Goal: Task Accomplishment & Management: Manage account settings

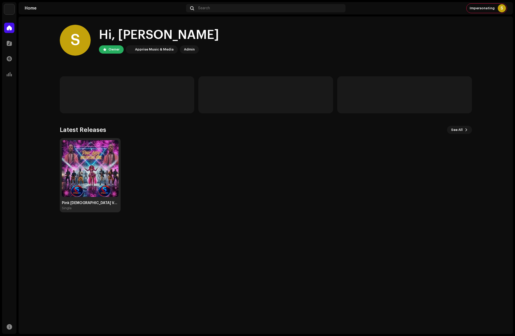
click at [80, 163] on img at bounding box center [90, 168] width 57 height 57
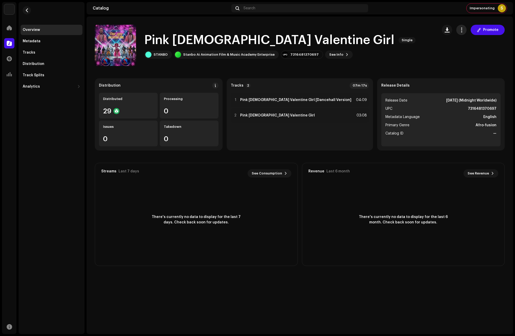
click at [461, 29] on span "button" at bounding box center [461, 30] width 5 height 4
click at [465, 52] on span "Edit" at bounding box center [464, 53] width 7 height 4
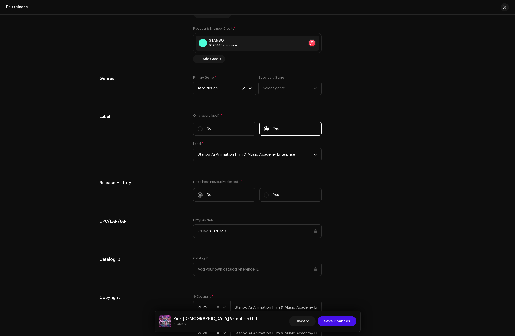
scroll to position [593, 0]
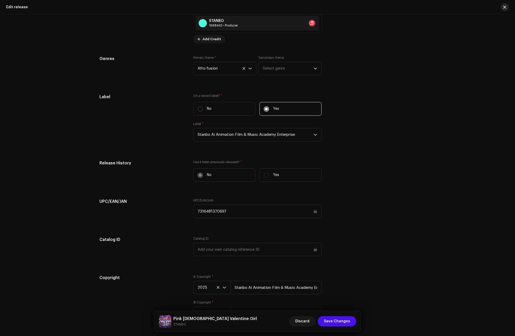
click at [503, 7] on button "button" at bounding box center [505, 7] width 8 height 8
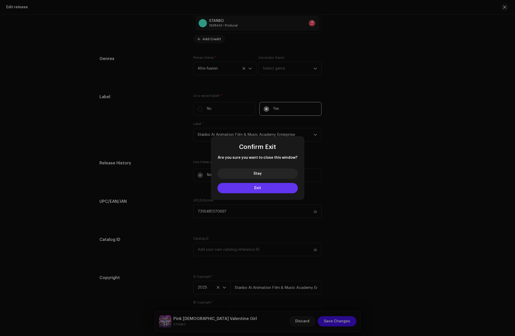
click at [252, 185] on button "Exit" at bounding box center [257, 188] width 80 height 10
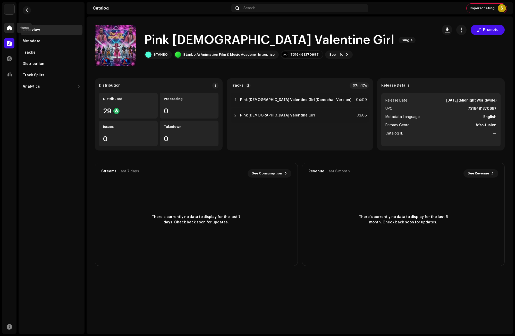
click at [11, 28] on span at bounding box center [9, 28] width 5 height 4
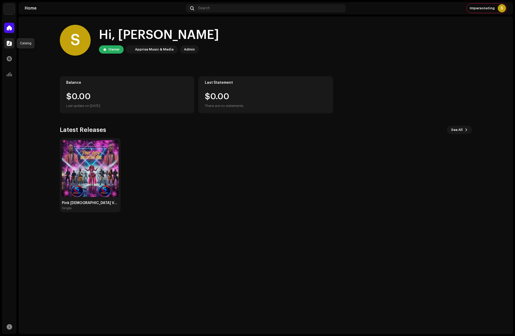
click at [9, 44] on span at bounding box center [9, 43] width 5 height 4
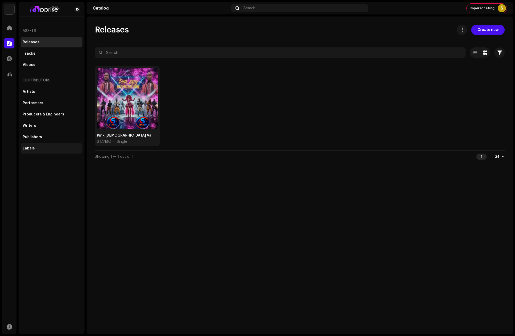
click at [32, 147] on div "Labels" at bounding box center [29, 148] width 12 height 4
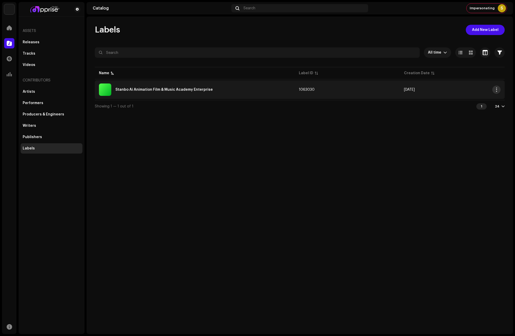
click at [496, 88] on span "button" at bounding box center [497, 90] width 4 height 4
click at [170, 88] on div "Stanbo Ai Animation Film & Music Academy Enterprise" at bounding box center [195, 89] width 192 height 12
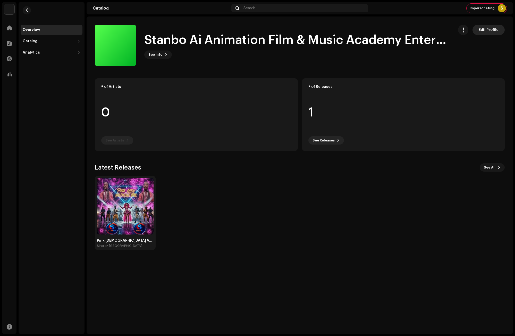
click at [487, 30] on span "Edit Profile" at bounding box center [489, 30] width 20 height 10
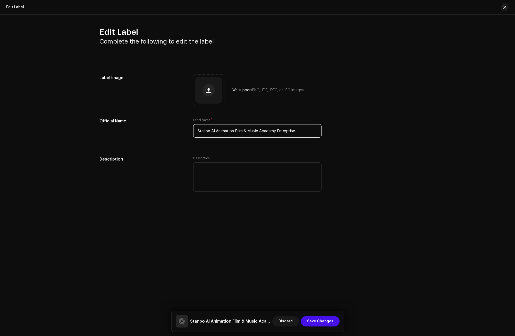
drag, startPoint x: 288, startPoint y: 130, endPoint x: 160, endPoint y: 131, distance: 127.8
click at [160, 131] on div "Official Name Label Name * Stanbo Ai Animation Film & Music Academy Enterprise" at bounding box center [257, 131] width 316 height 26
paste input "TANBO MUSIC"
type input "STANBO MUSIC"
click at [333, 319] on span "Save Changes" at bounding box center [320, 321] width 26 height 10
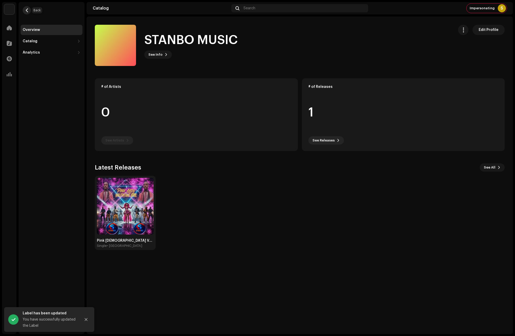
click at [29, 7] on button "button" at bounding box center [27, 10] width 8 height 8
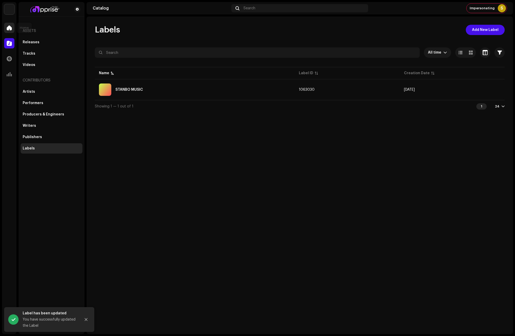
click at [10, 26] on span at bounding box center [9, 28] width 5 height 4
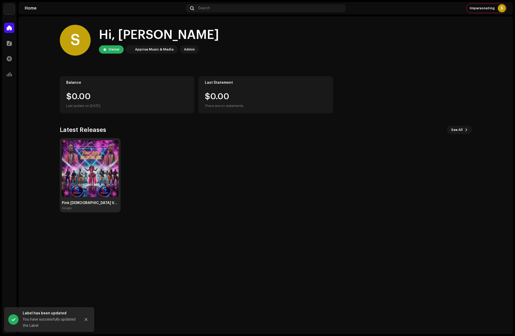
click at [104, 165] on img at bounding box center [90, 168] width 57 height 57
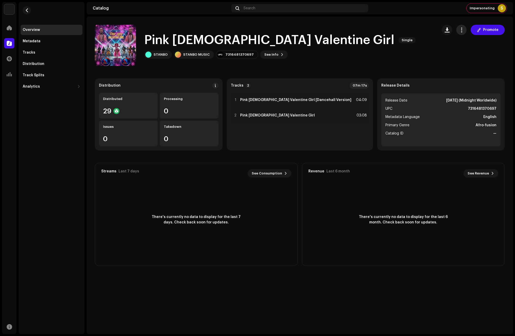
click at [462, 29] on span "button" at bounding box center [461, 30] width 5 height 4
click at [464, 50] on div "Edit" at bounding box center [485, 53] width 52 height 10
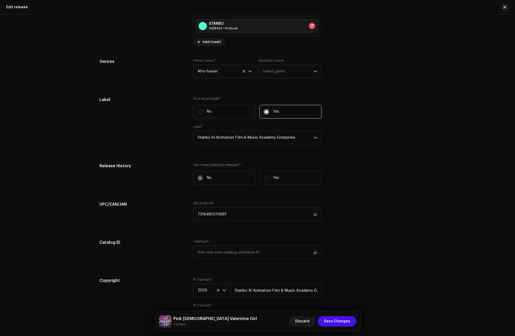
scroll to position [593, 0]
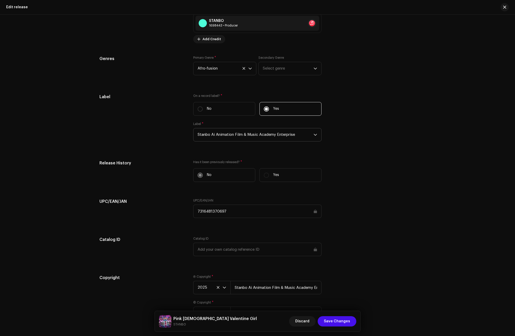
click at [249, 135] on span "Stanbo Ai Animation Film & Music Academy Enterprise" at bounding box center [256, 134] width 116 height 13
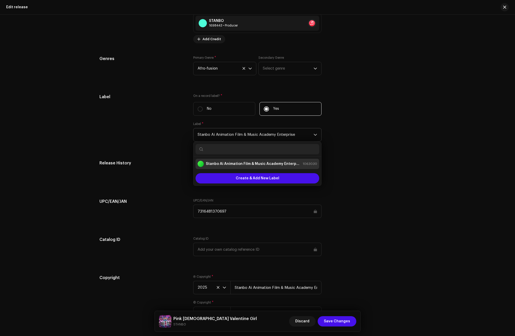
click at [249, 135] on span "Stanbo Ai Animation Film & Music Academy Enterprise" at bounding box center [256, 134] width 116 height 13
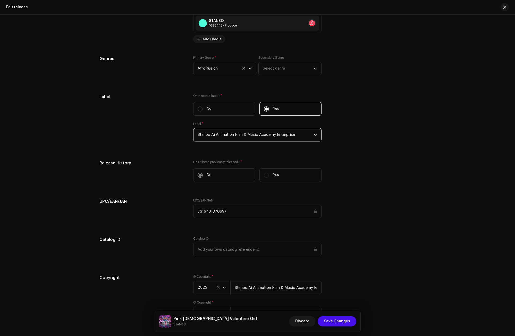
click at [249, 135] on span "Stanbo Ai Animation Film & Music Academy Enterprise" at bounding box center [256, 134] width 116 height 13
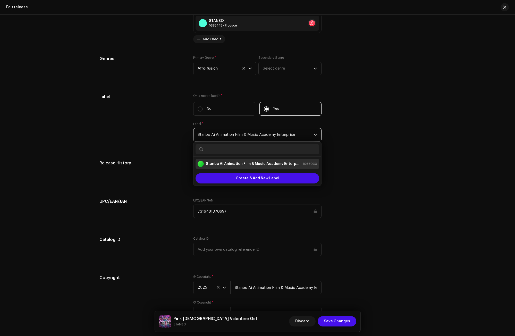
click at [249, 135] on span "Stanbo Ai Animation Film & Music Academy Enterprise" at bounding box center [256, 134] width 116 height 13
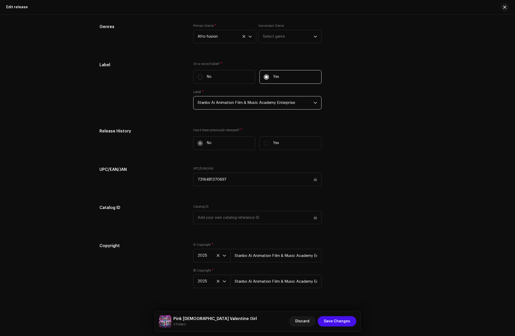
scroll to position [632, 0]
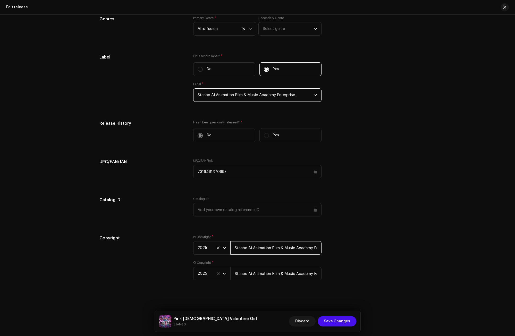
click at [248, 251] on input "Stanbo Ai Animation Film & Music Academy Enterprise" at bounding box center [275, 247] width 91 height 13
paste input "TANBO MUSIC"
type input "STANBO MUSIC"
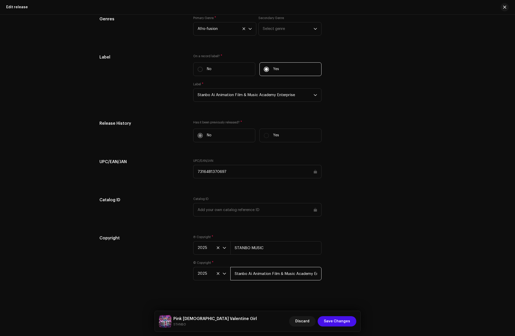
click at [243, 276] on input "Stanbo Ai Animation Film & Music Academy Enterprise" at bounding box center [275, 273] width 91 height 13
paste input "TANBO MUSIC"
type input "STANBO MUSIC"
click at [359, 282] on div "Copyright Ⓟ Copyright * 2025 STANBO MUSIC © Copyright * 2025 STANBO MUSIC" at bounding box center [257, 261] width 316 height 52
click at [342, 319] on span "Save Changes" at bounding box center [337, 321] width 26 height 10
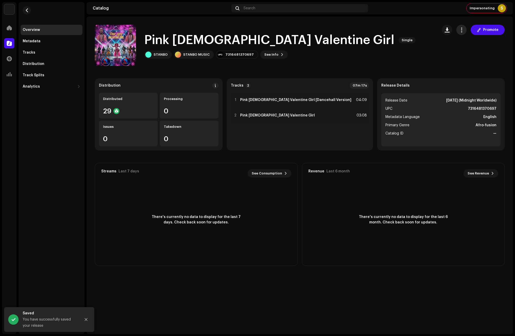
click at [460, 29] on span "button" at bounding box center [461, 30] width 5 height 4
click at [465, 52] on span "Edit" at bounding box center [464, 53] width 7 height 4
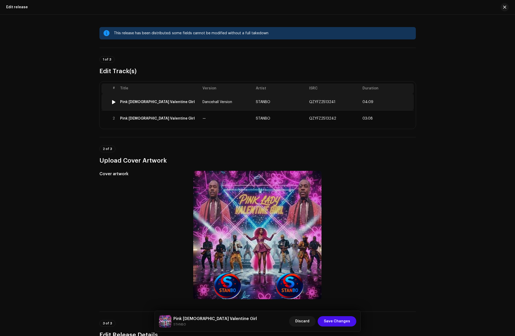
click at [152, 102] on div "Pink [DEMOGRAPHIC_DATA] Valentine Girl" at bounding box center [157, 102] width 75 height 4
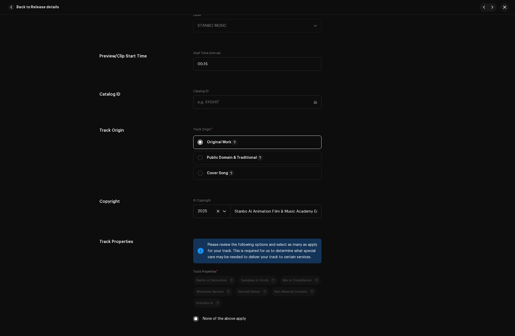
scroll to position [567, 0]
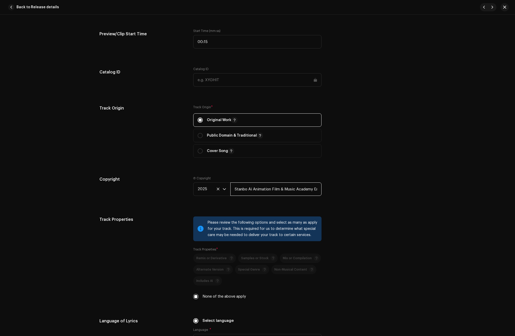
click at [264, 188] on input "Stanbo Ai Animation Film & Music Academy Enterprise" at bounding box center [275, 188] width 91 height 13
paste input "TANBO MUSIC"
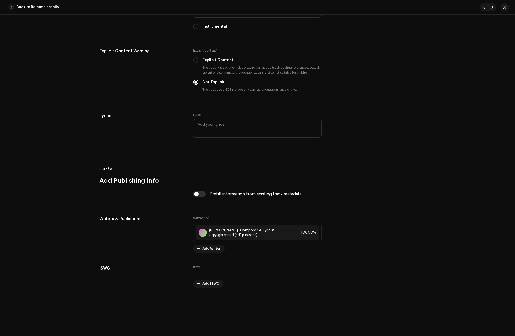
scroll to position [898, 0]
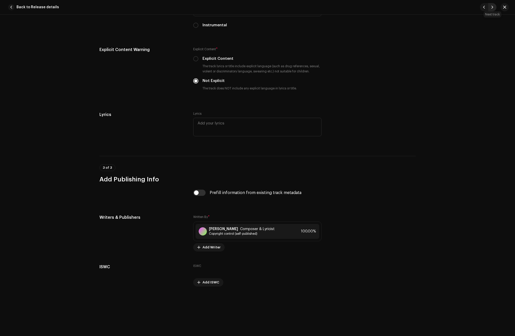
type input "STANBO MUSIC"
click at [491, 7] on button "button" at bounding box center [492, 7] width 8 height 8
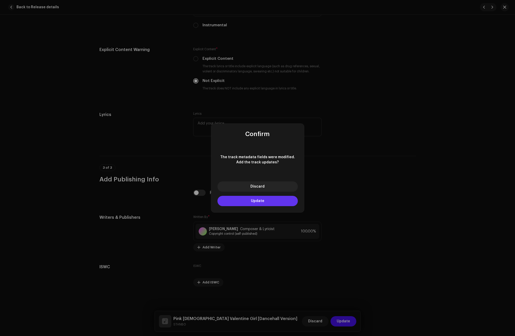
click at [265, 197] on button "Update" at bounding box center [257, 201] width 80 height 10
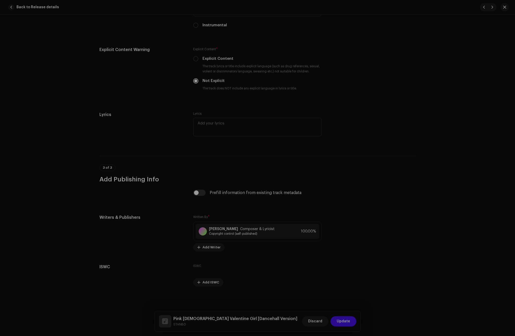
type input "QZYFZ2513242"
type input "Stanbo Ai Animation Film & Music Academy Enterprise"
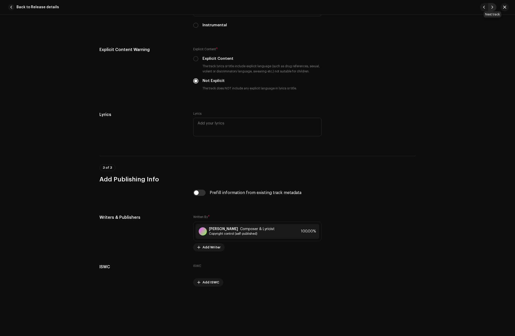
click at [492, 7] on span "button" at bounding box center [492, 7] width 3 height 4
type input "QZYFZ2513241"
type input "Dancehall Version"
type input "STANBO MUSIC"
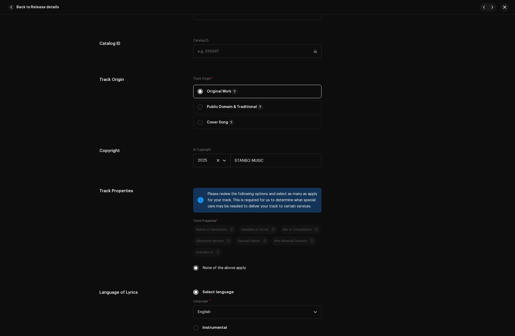
scroll to position [589, 0]
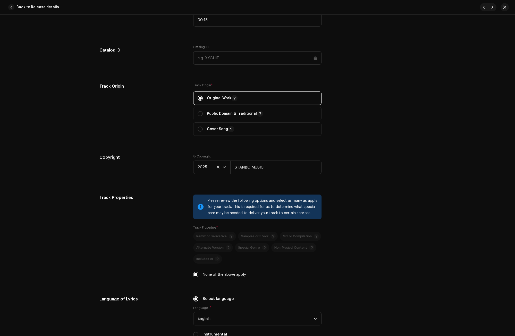
click at [497, 6] on div at bounding box center [492, 7] width 33 height 8
click at [492, 7] on span "button" at bounding box center [492, 7] width 3 height 4
type input "QZYFZ2513242"
click at [279, 165] on input "Stanbo Ai Animation Film & Music Academy Enterprise" at bounding box center [275, 167] width 91 height 13
paste input "TANBO MUSIC"
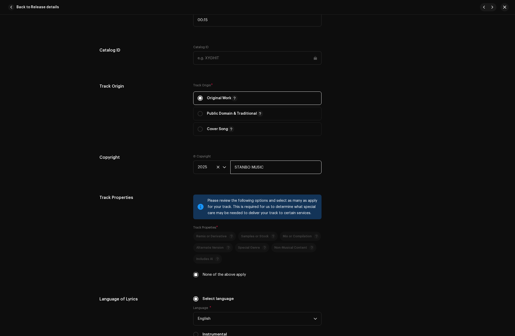
type input "STANBO MUSIC"
click at [374, 198] on div "Track Properties Please review the following options and select as many as appl…" at bounding box center [257, 239] width 316 height 89
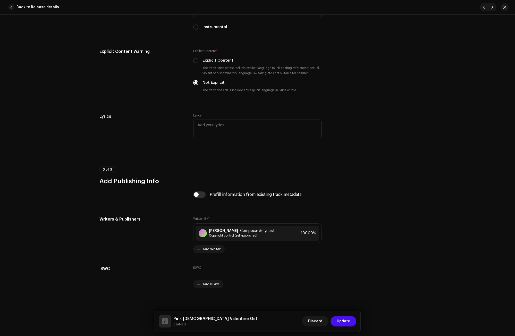
scroll to position [898, 0]
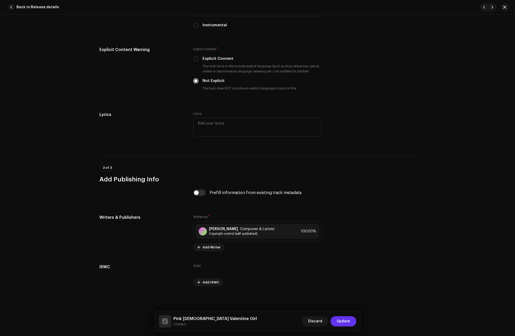
click at [343, 321] on span "Update" at bounding box center [343, 321] width 13 height 10
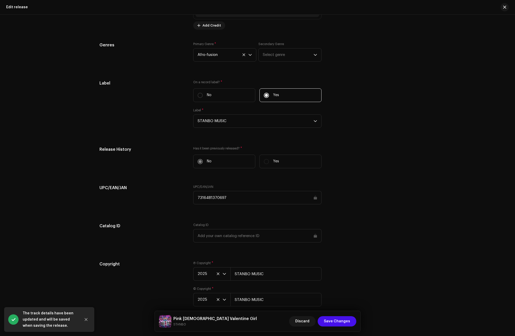
scroll to position [632, 0]
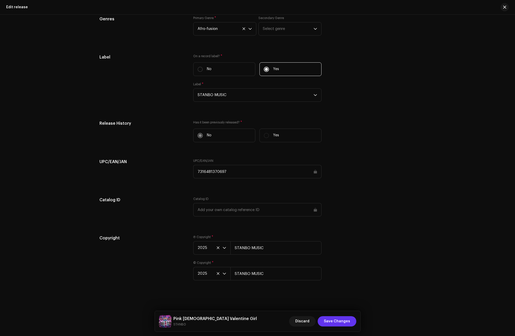
click at [334, 317] on span "Save Changes" at bounding box center [337, 321] width 26 height 10
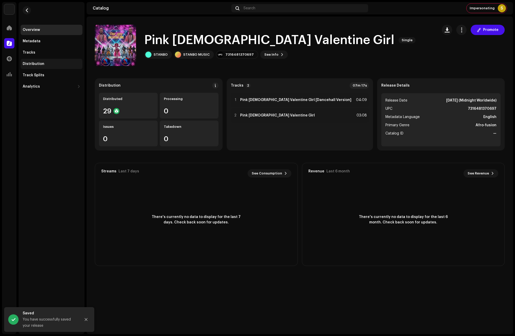
click at [39, 64] on div "Distribution" at bounding box center [34, 64] width 22 height 4
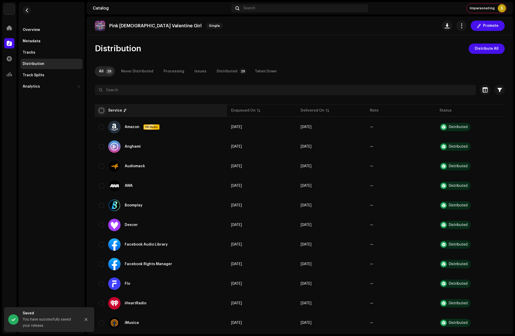
click at [101, 109] on input "checkbox" at bounding box center [101, 110] width 5 height 5
checkbox input "true"
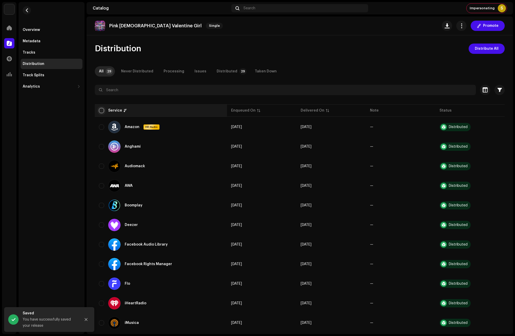
checkbox input "true"
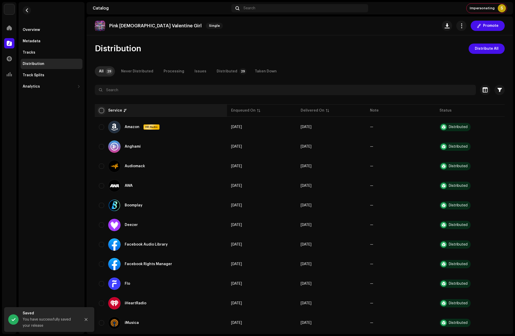
checkbox input "true"
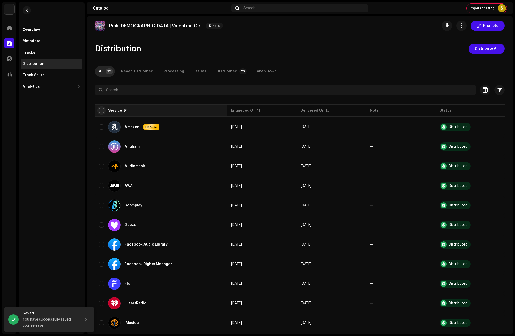
checkbox input "true"
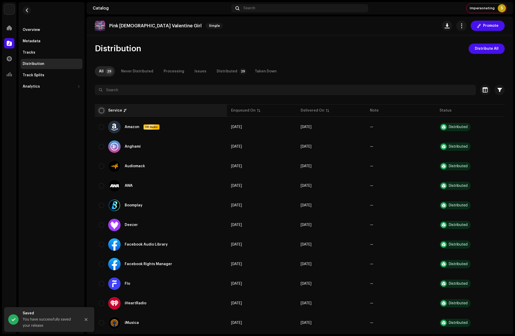
checkbox input "true"
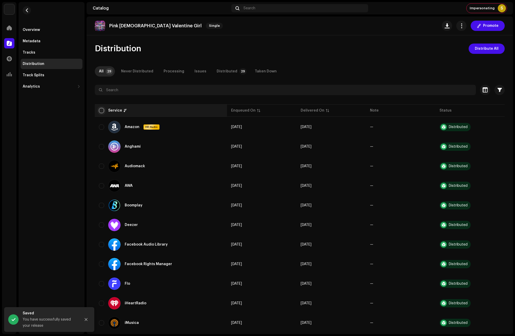
checkbox input "true"
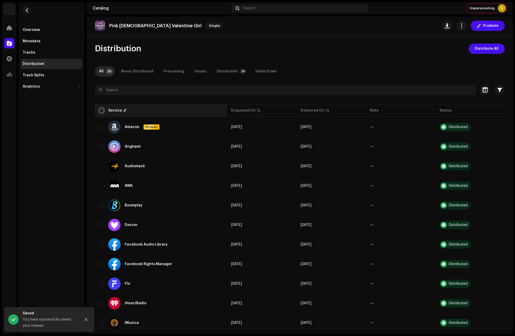
checkbox input "true"
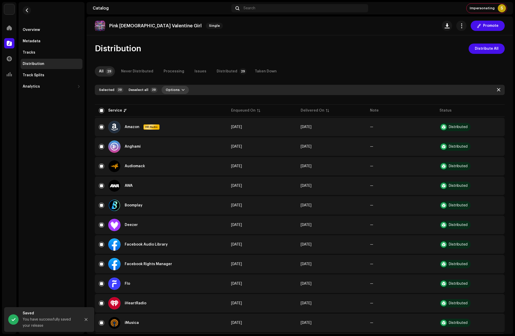
click at [174, 90] on span "Options" at bounding box center [173, 90] width 14 height 10
click at [177, 101] on span "Distribute" at bounding box center [171, 101] width 18 height 4
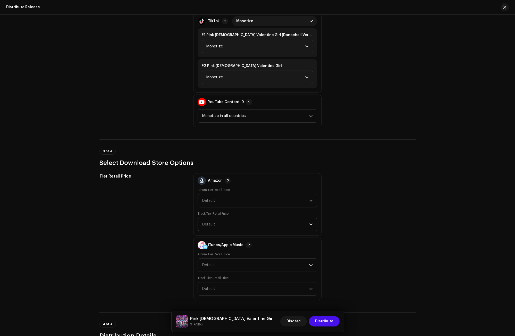
scroll to position [696, 0]
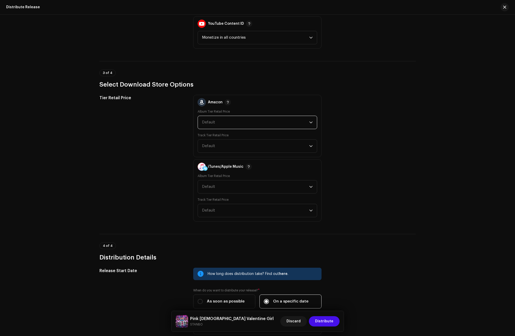
click at [213, 119] on span "Default" at bounding box center [255, 122] width 107 height 13
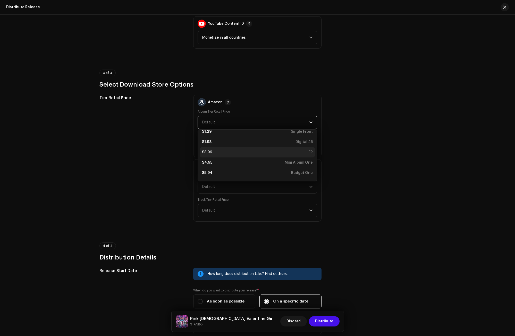
scroll to position [28, 0]
click at [217, 149] on div "$3.96 EP" at bounding box center [257, 150] width 111 height 5
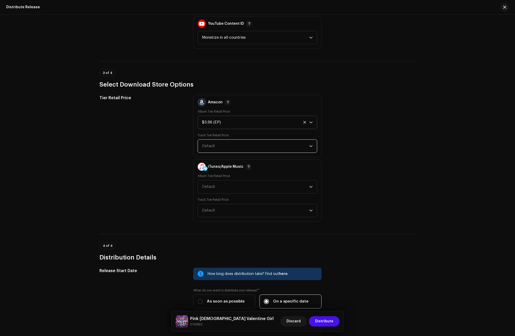
click at [216, 147] on span "Default" at bounding box center [255, 146] width 107 height 13
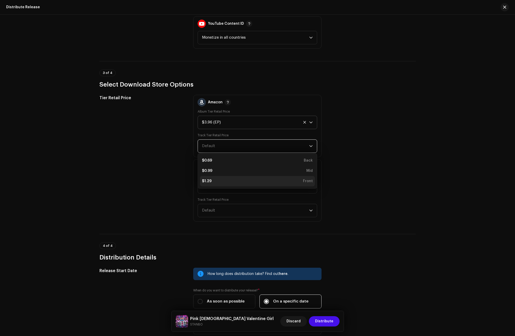
click at [218, 180] on div "$1.29 Front" at bounding box center [257, 181] width 111 height 5
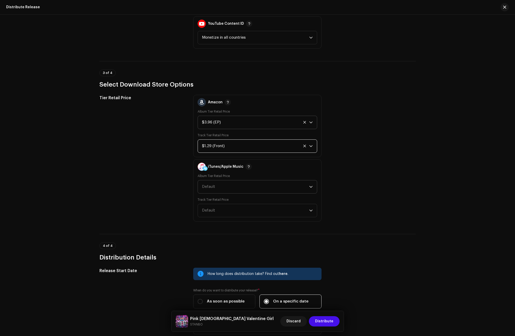
click at [215, 187] on span "Default" at bounding box center [255, 186] width 107 height 13
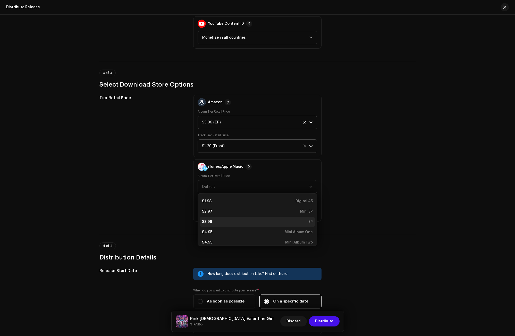
click at [214, 218] on li "$3.96 EP" at bounding box center [257, 222] width 115 height 10
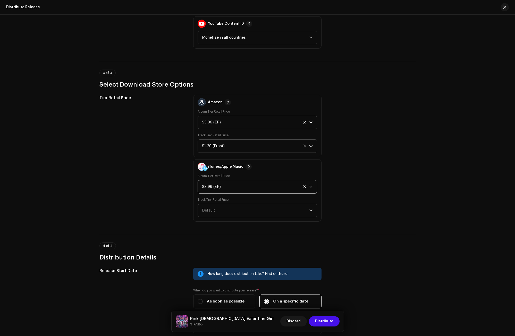
click at [210, 207] on span "Default" at bounding box center [255, 210] width 107 height 13
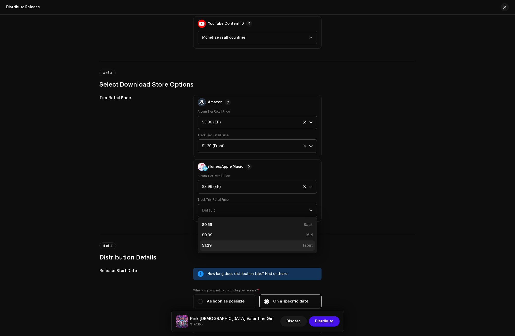
click at [207, 246] on div "$1.29" at bounding box center [207, 245] width 10 height 5
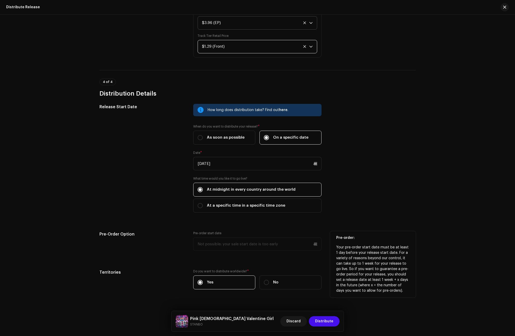
scroll to position [869, 0]
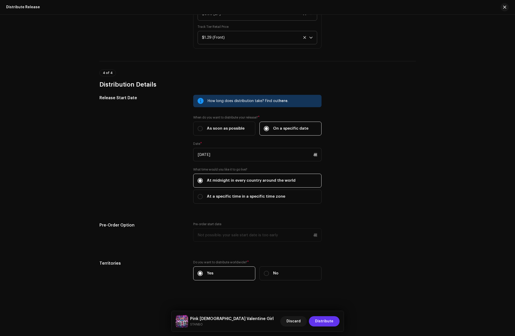
click at [325, 322] on span "Distribute" at bounding box center [324, 321] width 18 height 10
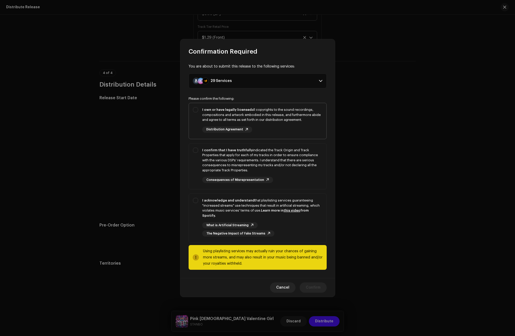
click at [213, 117] on div "I own or have legally licensed all copyrights to the sound recordings, composit…" at bounding box center [262, 114] width 120 height 15
checkbox input "true"
click at [213, 162] on div "I confirm that I have truthfully indicated the Track Origin and Track Propertie…" at bounding box center [262, 160] width 120 height 25
checkbox input "true"
click at [204, 206] on div "I acknowledge and understand that playlisting services guaranteeing "increased …" at bounding box center [262, 208] width 120 height 20
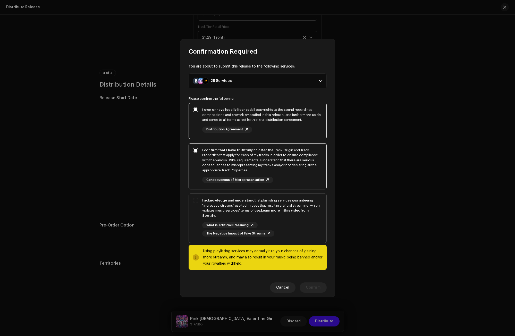
checkbox input "true"
click at [277, 286] on button "Cancel" at bounding box center [283, 287] width 26 height 10
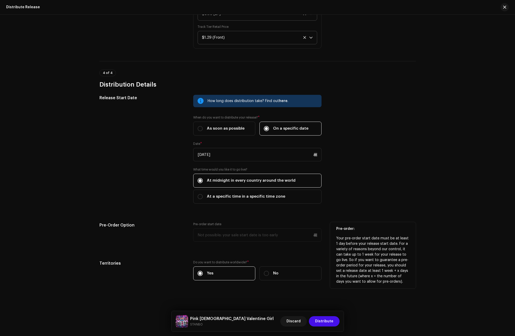
click at [208, 235] on p-datepicker at bounding box center [257, 234] width 128 height 13
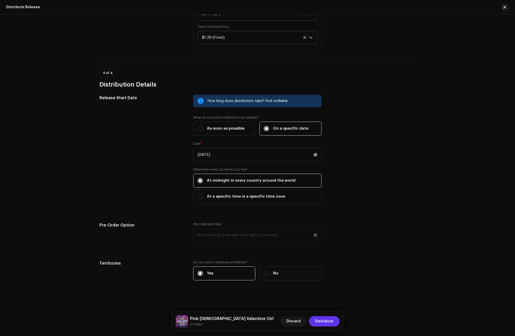
click at [324, 322] on span "Distribute" at bounding box center [324, 321] width 18 height 10
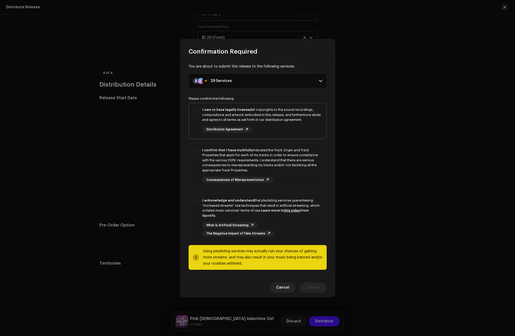
click at [213, 111] on strong "I own or have legally licensed" at bounding box center [226, 109] width 49 height 3
checkbox input "true"
click at [215, 162] on div "I confirm that I have truthfully indicated the Track Origin and Track Propertie…" at bounding box center [262, 160] width 120 height 25
checkbox input "true"
click at [208, 208] on div "I acknowledge and understand that playlisting services guaranteeing "increased …" at bounding box center [262, 208] width 120 height 20
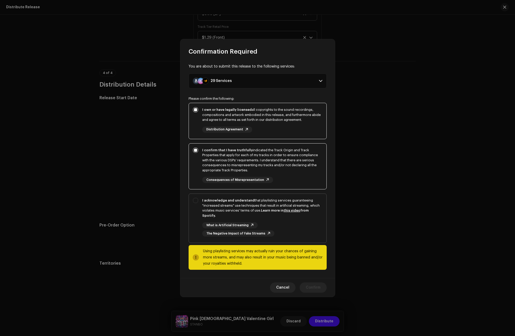
checkbox input "true"
click at [317, 282] on span "Confirm" at bounding box center [313, 287] width 15 height 10
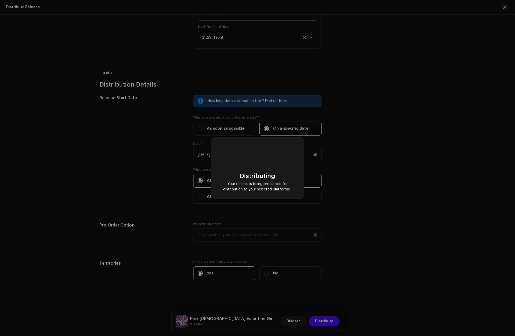
checkbox input "false"
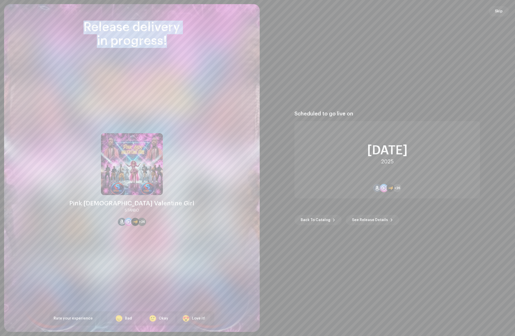
drag, startPoint x: 167, startPoint y: 43, endPoint x: 80, endPoint y: 27, distance: 88.6
click at [80, 27] on div "Release delivery in progress!" at bounding box center [131, 34] width 165 height 27
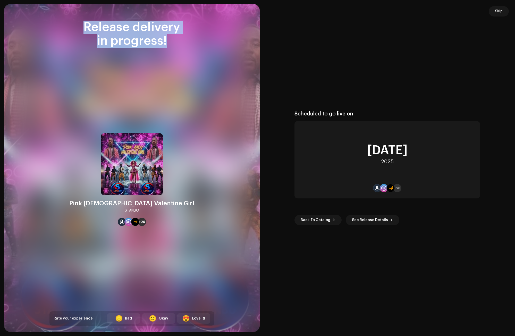
copy div "Release delivery in progress!"
click at [501, 13] on span "Skip" at bounding box center [499, 11] width 8 height 10
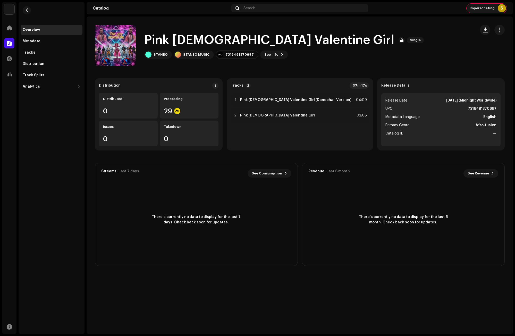
click at [480, 9] on span "Impersonating" at bounding box center [482, 8] width 25 height 4
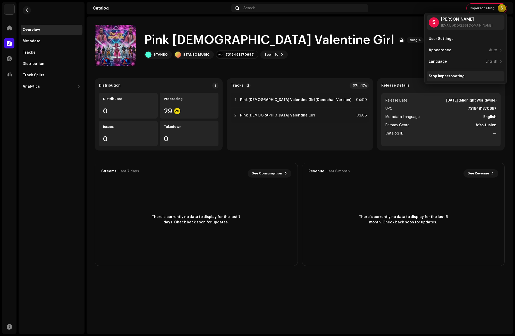
click at [444, 77] on div "Stop Impersonating" at bounding box center [447, 76] width 36 height 4
